Goal: Task Accomplishment & Management: Manage account settings

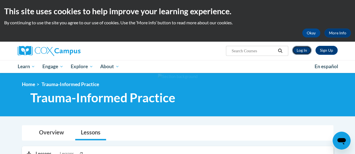
click at [297, 54] on link "Log In" at bounding box center [301, 50] width 19 height 9
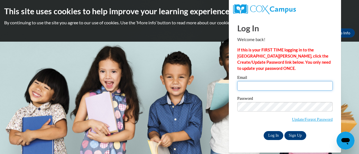
type input "nia_411@hotmail.com"
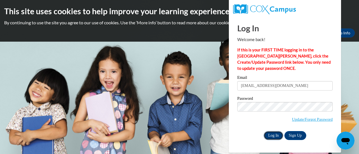
click at [273, 136] on input "Log In" at bounding box center [274, 136] width 20 height 9
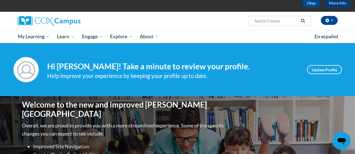
scroll to position [28, 0]
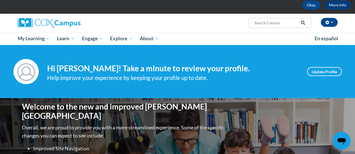
click at [265, 22] on input "Search..." at bounding box center [275, 23] width 45 height 7
